Goal: Task Accomplishment & Management: Use online tool/utility

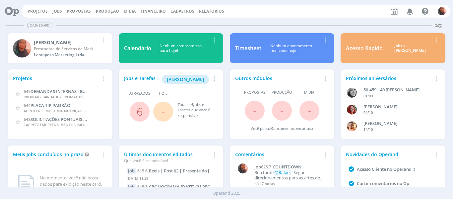
click at [178, 186] on span "CRONOGRAMA [DATE] (21 PEÇAS)" at bounding box center [183, 186] width 68 height 6
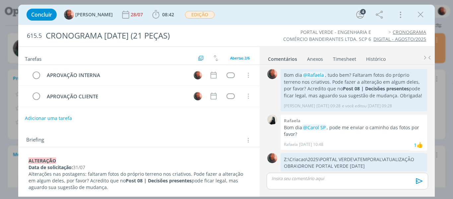
scroll to position [239, 0]
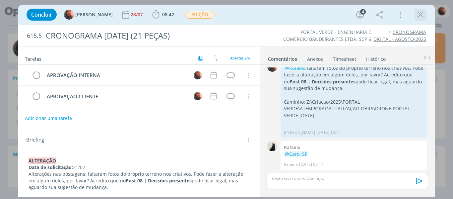
click at [422, 19] on icon "dialog" at bounding box center [421, 15] width 10 height 10
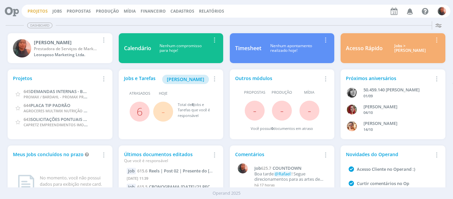
click at [34, 10] on link "Projetos" at bounding box center [38, 11] width 20 height 6
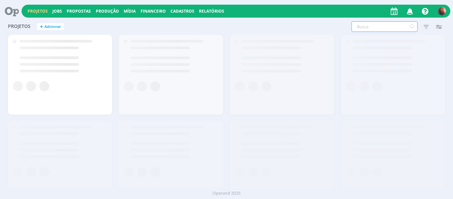
click at [390, 29] on input "text" at bounding box center [385, 26] width 66 height 11
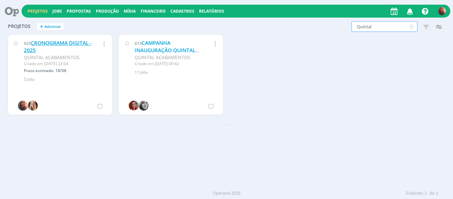
type input "Quintal"
click at [63, 45] on link "CRONOGRAMA DIGITAL - 2025" at bounding box center [58, 46] width 68 height 14
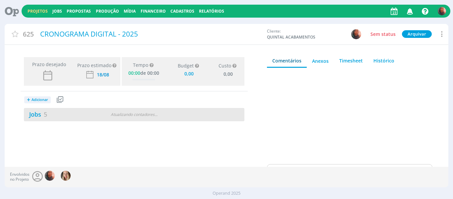
click at [128, 116] on div "Atualizando contadores . . ." at bounding box center [134, 114] width 70 height 6
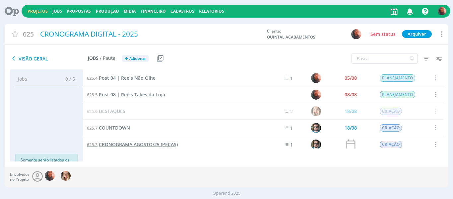
click at [125, 144] on span "CRONOGRAMA AGOSTO/25 (PEÇAS)" at bounding box center [138, 144] width 79 height 6
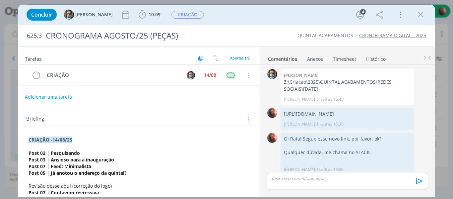
scroll to position [130, 0]
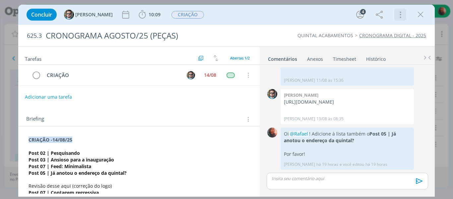
click at [401, 15] on icon "dialog" at bounding box center [400, 14] width 9 height 11
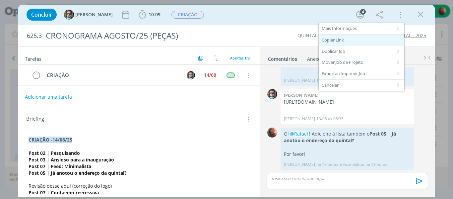
click at [350, 43] on div "Copiar Link" at bounding box center [362, 40] width 86 height 11
click at [420, 17] on icon "dialog" at bounding box center [421, 15] width 10 height 10
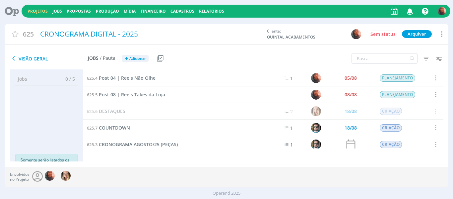
click at [125, 128] on span "COUNTDOWN" at bounding box center [114, 127] width 31 height 6
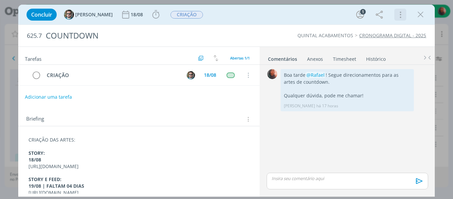
click at [401, 16] on icon "dialog" at bounding box center [400, 14] width 9 height 11
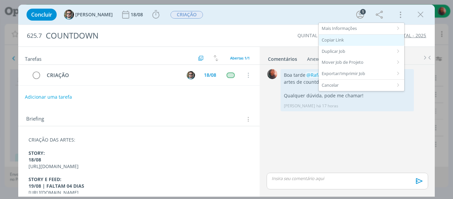
click at [365, 41] on div "Copiar Link" at bounding box center [362, 40] width 86 height 11
click at [418, 14] on icon "dialog" at bounding box center [421, 15] width 10 height 10
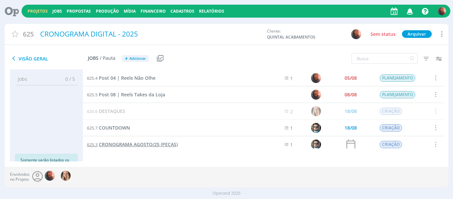
click at [157, 142] on span "CRONOGRAMA AGOSTO/25 (PEÇAS)" at bounding box center [138, 144] width 79 height 6
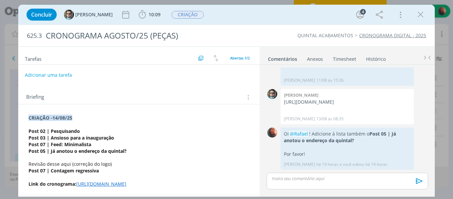
scroll to position [30, 0]
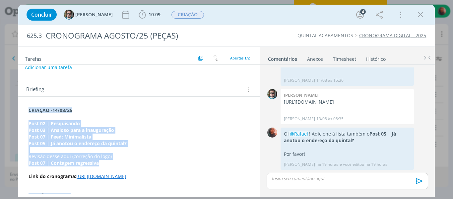
drag, startPoint x: 107, startPoint y: 164, endPoint x: 24, endPoint y: 124, distance: 92.2
copy div "Post 02 | Pesquisando Post 03 | Ansioso para a inauguração Post 07 | Feed: Mini…"
click at [417, 18] on icon "dialog" at bounding box center [421, 15] width 10 height 10
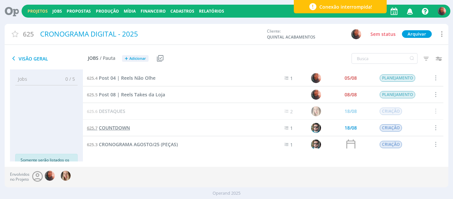
click at [119, 128] on span "COUNTDOWN" at bounding box center [114, 127] width 31 height 6
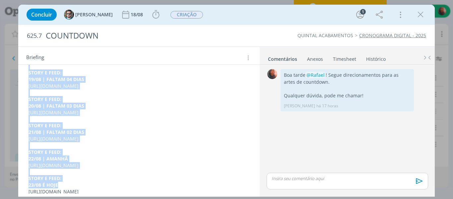
scroll to position [152, 0]
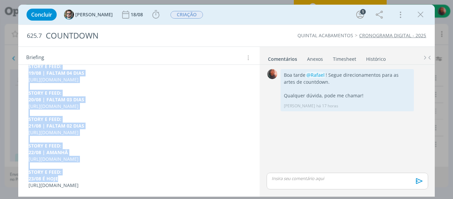
drag, startPoint x: 29, startPoint y: 154, endPoint x: 113, endPoint y: 203, distance: 97.5
click at [113, 198] on html "Projetos Jobs Propostas Produção [GEOGRAPHIC_DATA] Financeiro Cadastros Relatór…" at bounding box center [226, 99] width 453 height 199
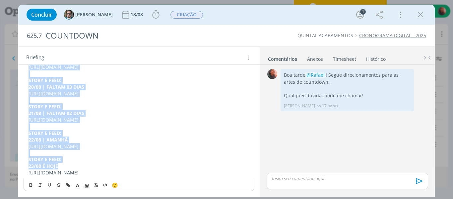
copy div "STORY: 18/08 [URL][DOMAIN_NAME] STORY E FEED: 19/08 | FALTAM 04 DIAS [URL][DOMA…"
click at [417, 16] on icon "dialog" at bounding box center [421, 15] width 10 height 10
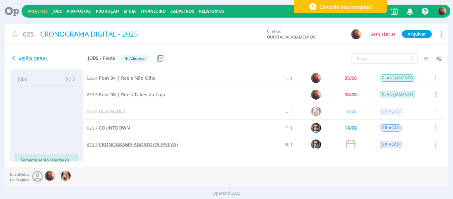
click at [132, 144] on span "CRONOGRAMA AGOSTO/25 (PEÇAS)" at bounding box center [138, 144] width 79 height 6
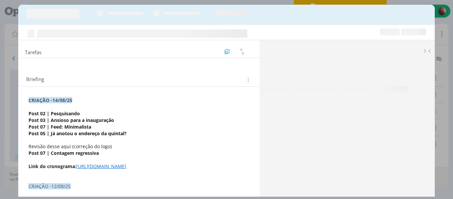
click at [90, 146] on span "Revisão desse aqui (correção do logo)" at bounding box center [70, 146] width 83 height 6
click at [89, 163] on p "dialog" at bounding box center [139, 160] width 221 height 7
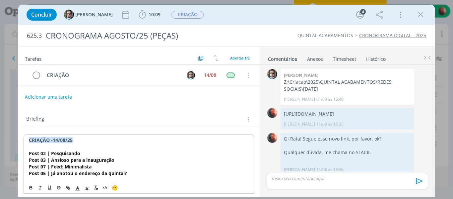
scroll to position [130, 0]
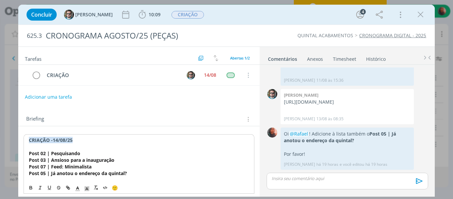
drag, startPoint x: 131, startPoint y: 134, endPoint x: 35, endPoint y: 120, distance: 97.2
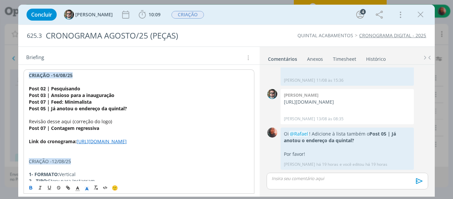
scroll to position [68, 0]
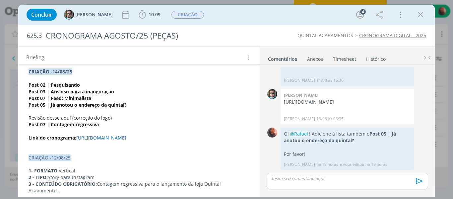
click at [29, 85] on strong "Post 02 | Pesquisando" at bounding box center [54, 85] width 51 height 6
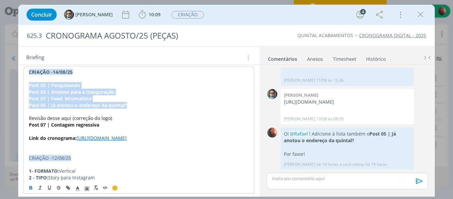
drag, startPoint x: 29, startPoint y: 85, endPoint x: 128, endPoint y: 105, distance: 101.8
click at [128, 105] on div "CRIAÇÃO -14/08/25 Post 02 | Pesquisando Post 03 | Ansioso para a inauguração Po…" at bounding box center [139, 177] width 231 height 223
copy div "Post 02 | Pesquisando Post 03 | Ansioso para a inauguração Post 07 | Feed: Mini…"
click at [106, 89] on strong "Post 03 | Ansioso para a inauguração" at bounding box center [72, 91] width 86 height 6
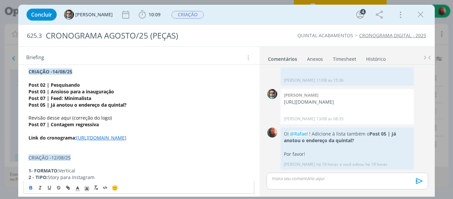
click at [107, 128] on p "dialog" at bounding box center [139, 131] width 221 height 7
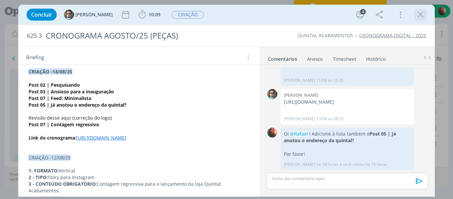
click at [421, 18] on icon "dialog" at bounding box center [421, 15] width 10 height 10
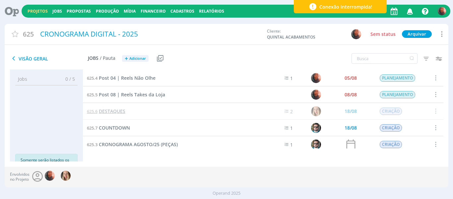
click at [113, 110] on span "DESTAQUES" at bounding box center [112, 111] width 27 height 6
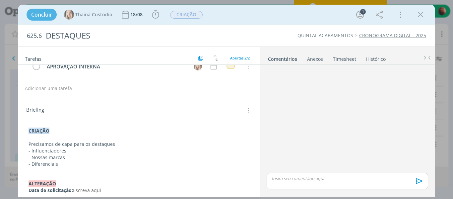
scroll to position [41, 0]
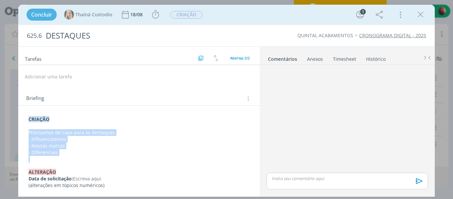
drag, startPoint x: 73, startPoint y: 155, endPoint x: 21, endPoint y: 133, distance: 56.8
click at [21, 133] on div "CRIAÇÃO Precisamos de capa para os destaques - Influenciadores - Nossas marcas …" at bounding box center [139, 150] width 242 height 88
copy div "Precisamos de capa para os destaques - Influenciadores - Nossas marcas - Difere…"
click at [422, 12] on icon "dialog" at bounding box center [421, 15] width 10 height 10
